Goal: Information Seeking & Learning: Learn about a topic

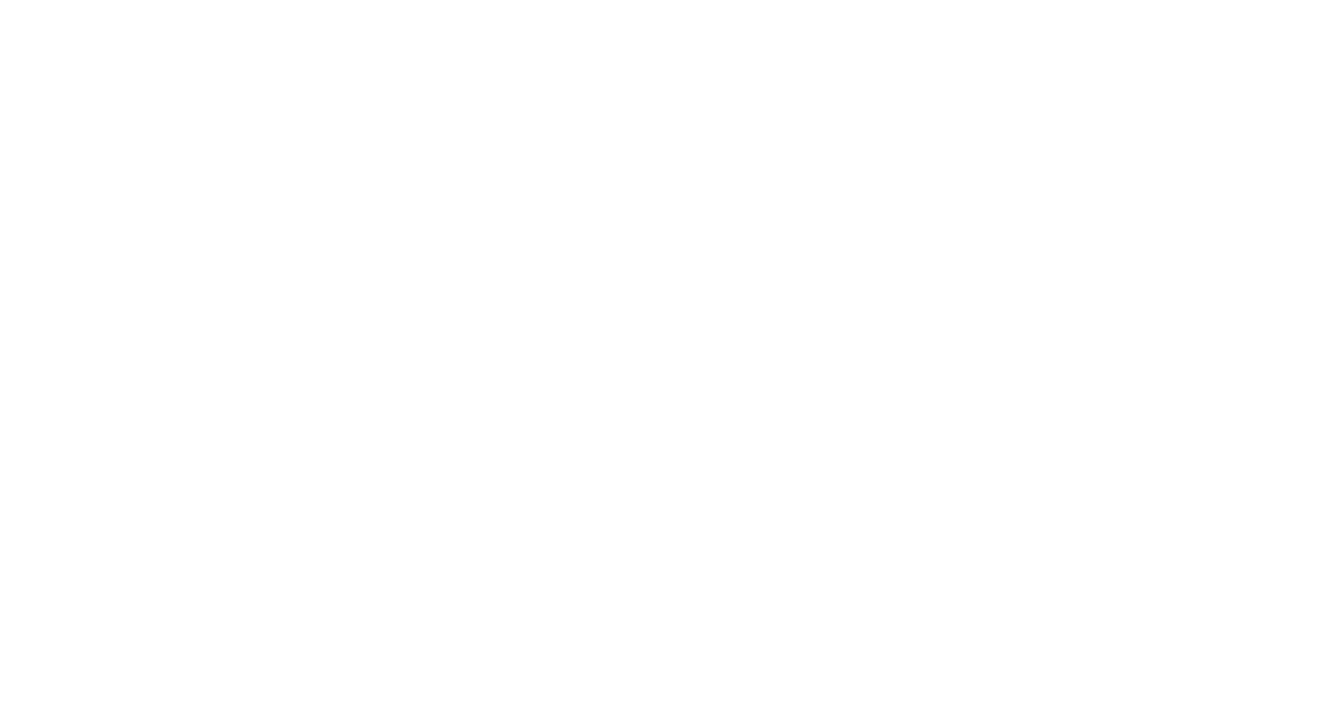
click at [545, 0] on html at bounding box center [671, 0] width 1343 height 0
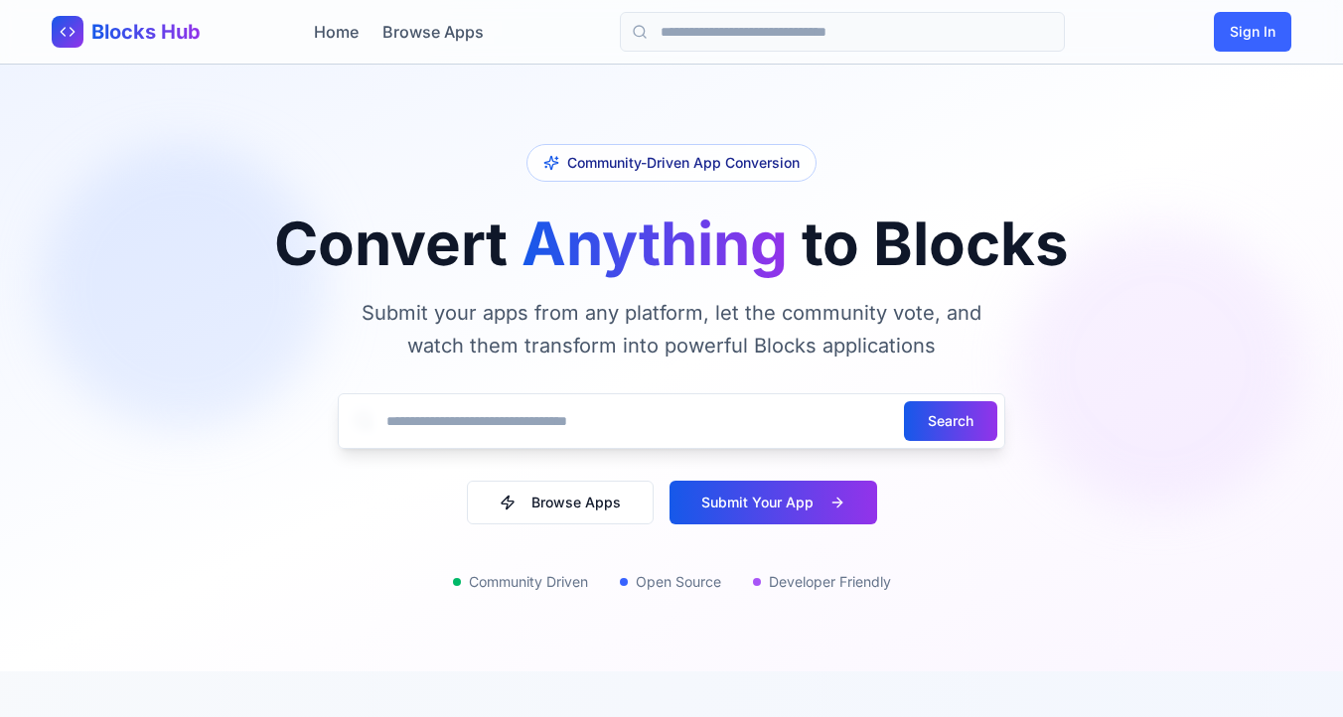
click at [551, 499] on button "Browse Apps" at bounding box center [560, 503] width 187 height 44
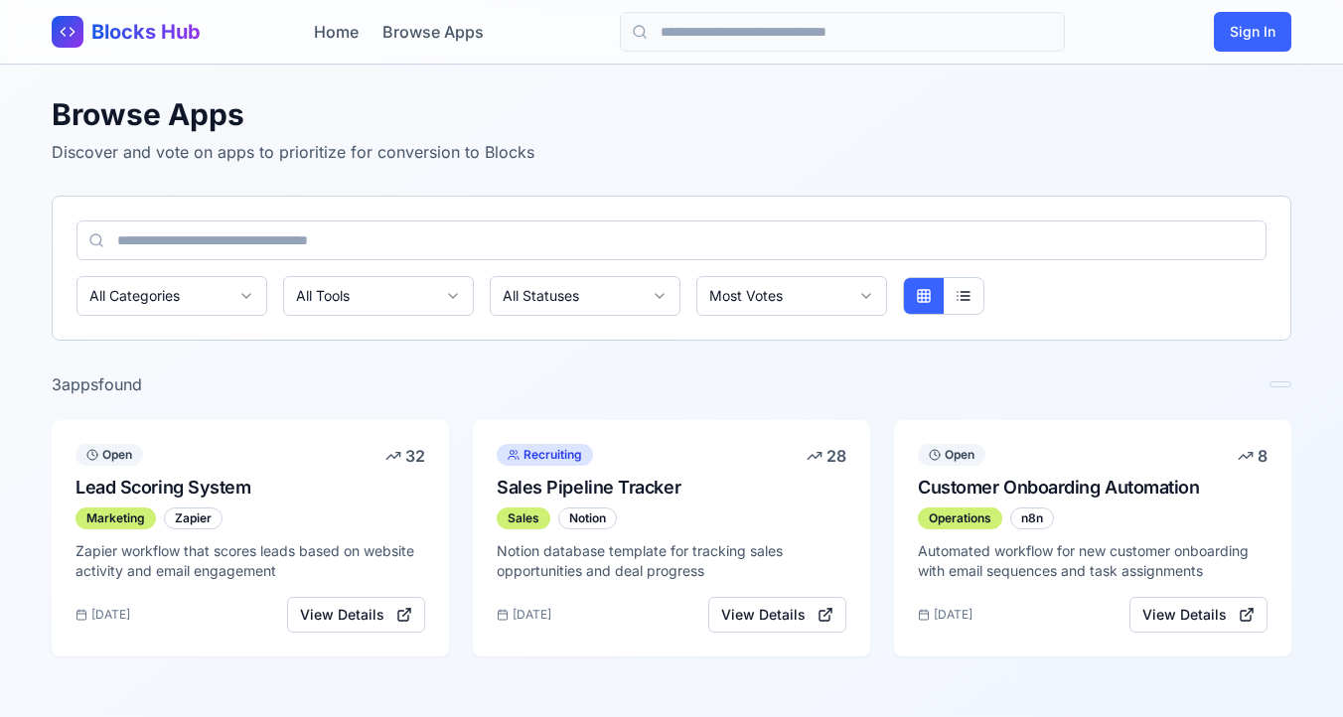
click at [211, 250] on input at bounding box center [671, 240] width 1190 height 40
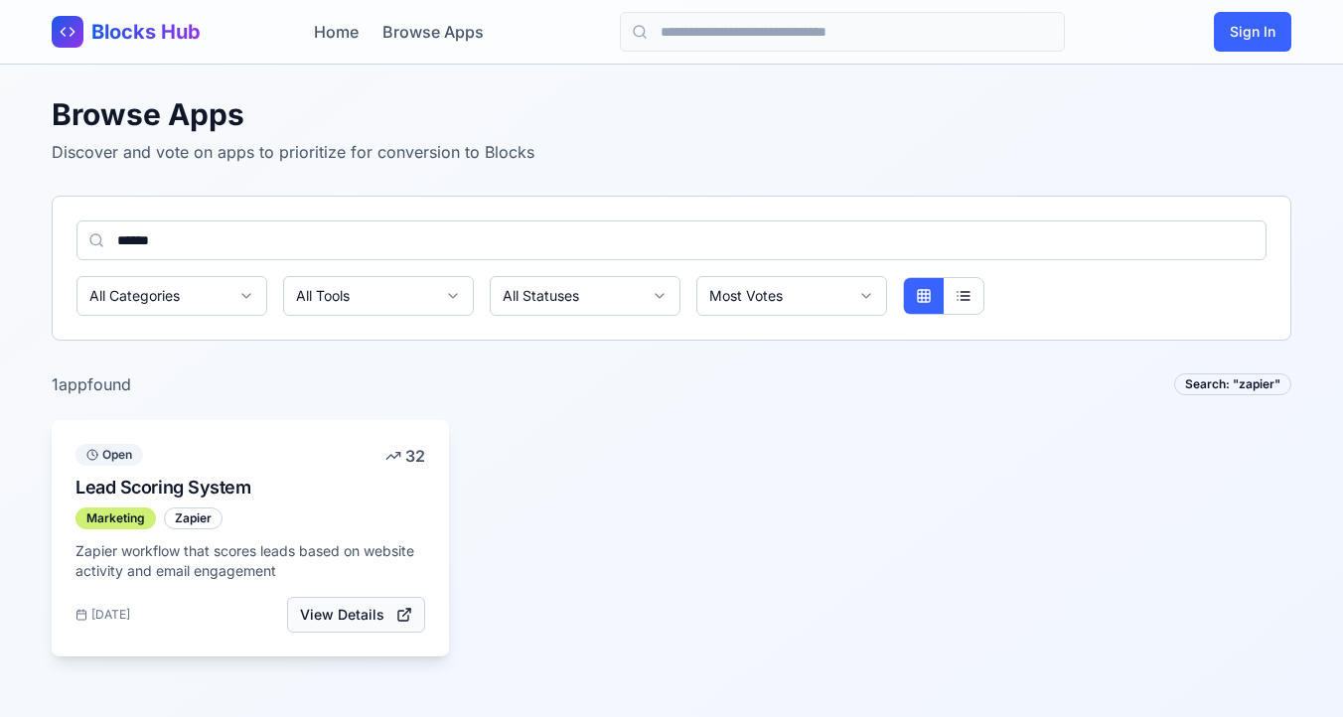
type input "******"
click at [342, 613] on button "View Details" at bounding box center [356, 615] width 138 height 36
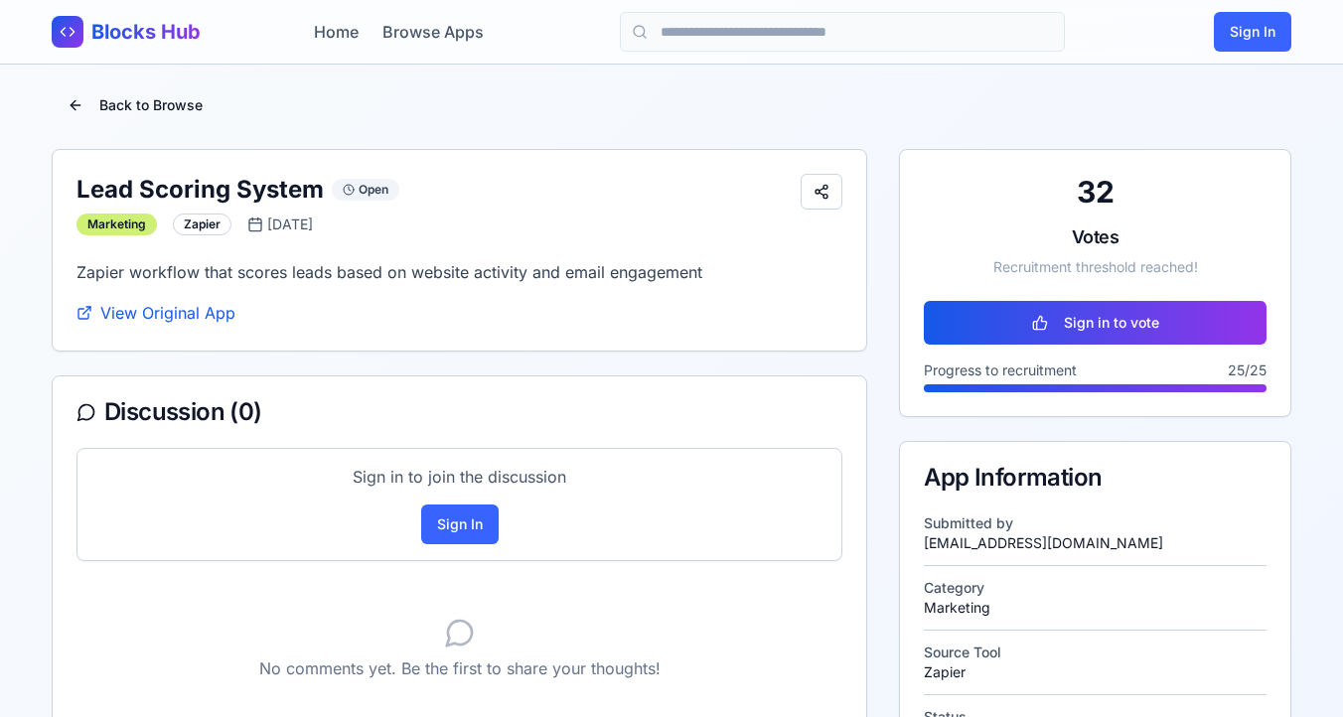
scroll to position [3, 0]
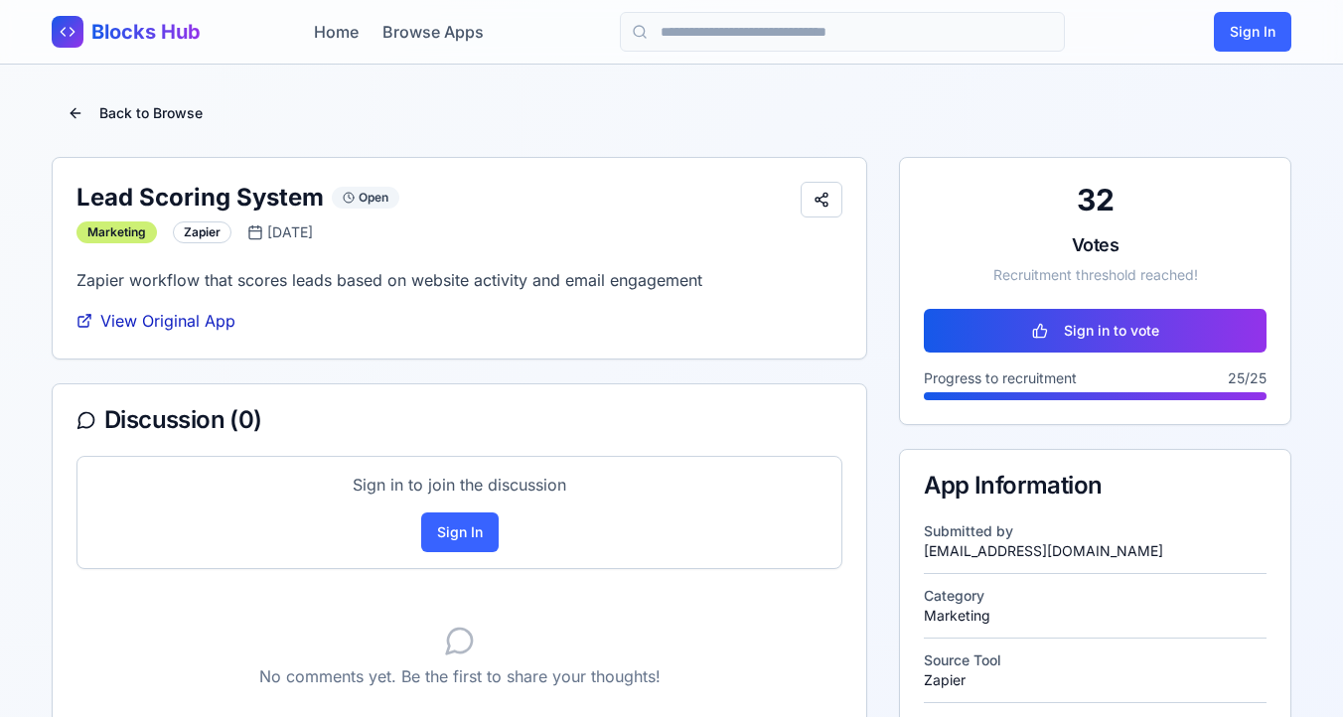
click at [174, 324] on link "View Original App" at bounding box center [155, 321] width 159 height 24
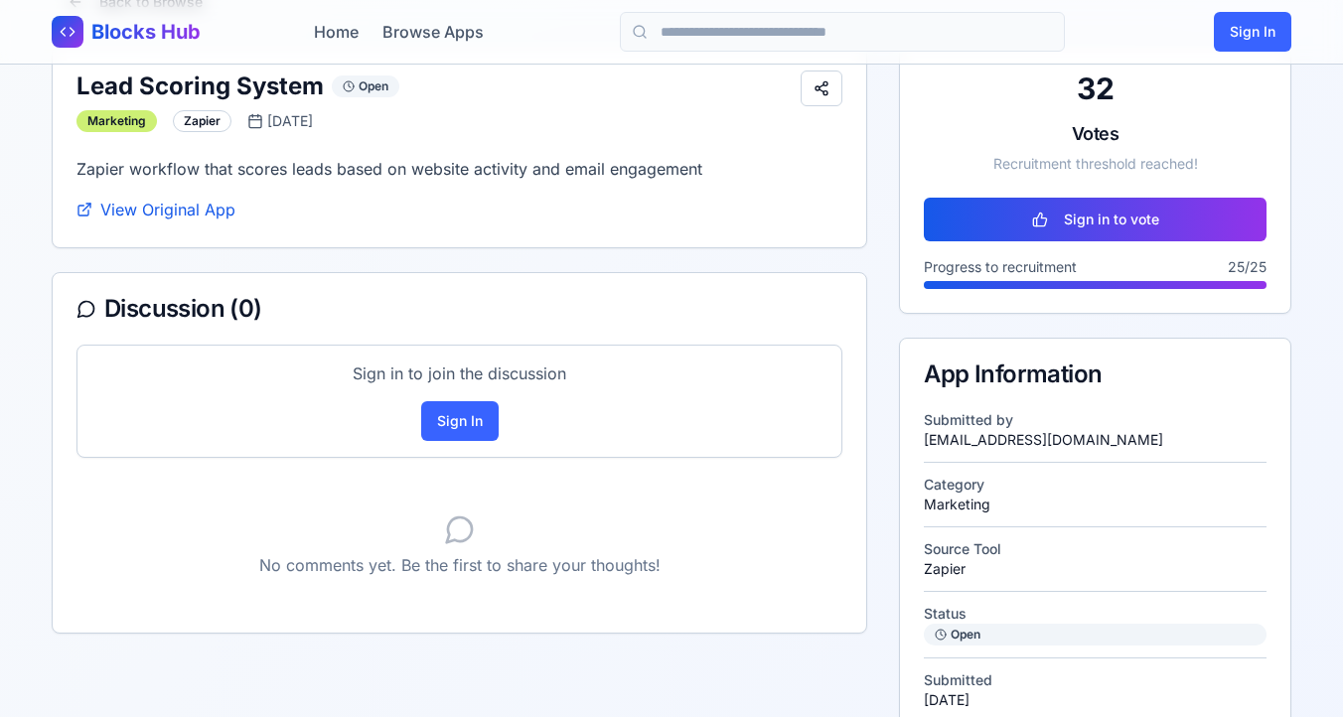
scroll to position [0, 0]
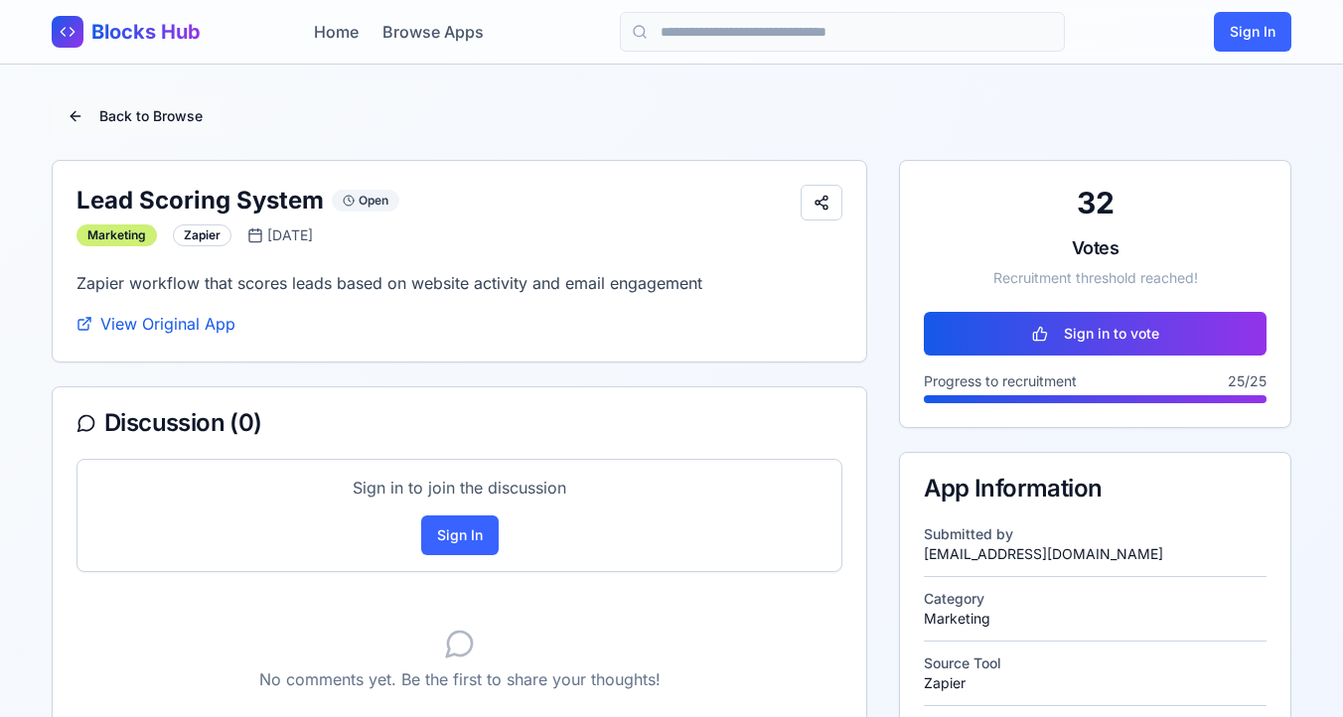
click at [73, 129] on button "Back to Browse" at bounding box center [135, 116] width 167 height 40
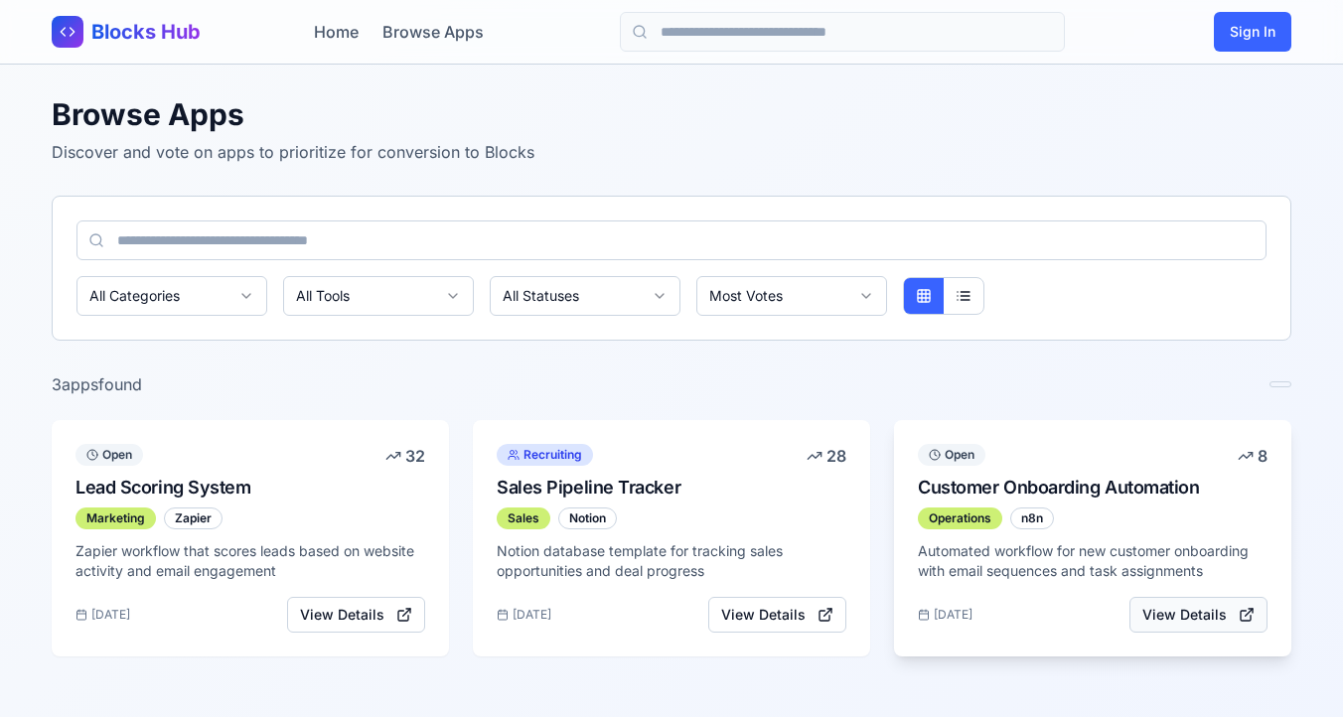
click at [1193, 625] on button "View Details" at bounding box center [1198, 615] width 138 height 36
click at [1202, 605] on button "View Details" at bounding box center [1198, 615] width 138 height 36
